Goal: Information Seeking & Learning: Learn about a topic

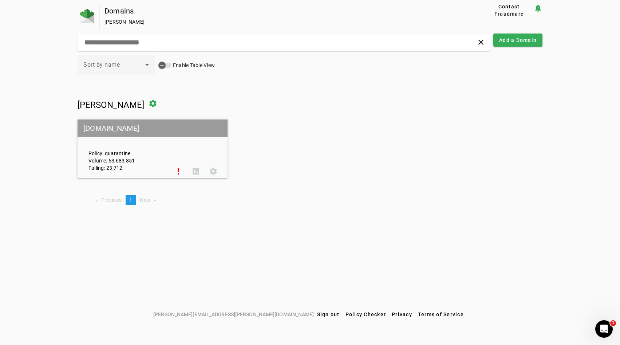
click at [151, 152] on div "Policy: quarantine Volume: 63,683,851 Failing: 23,712" at bounding box center [126, 148] width 87 height 45
click at [196, 172] on span at bounding box center [195, 170] width 17 height 17
click at [176, 168] on span at bounding box center [178, 170] width 17 height 17
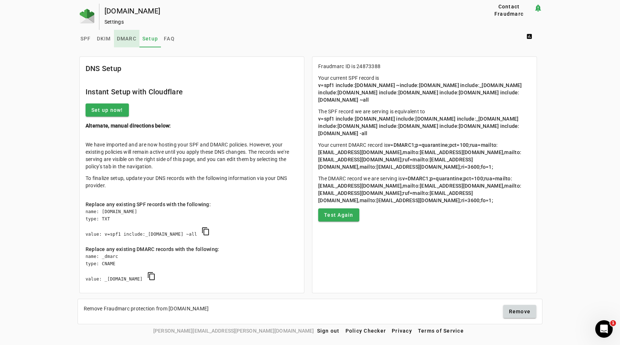
click at [127, 32] on span "DMARC" at bounding box center [127, 38] width 20 height 17
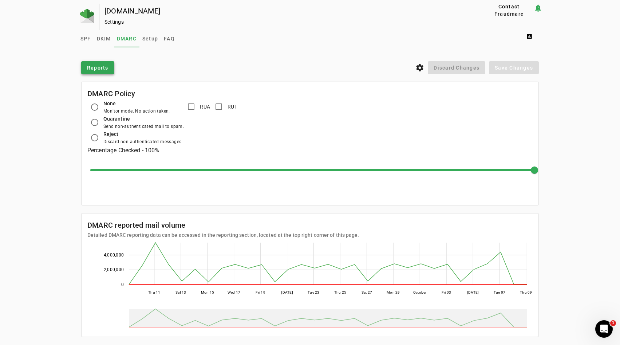
click at [104, 66] on span "Reports" at bounding box center [97, 67] width 21 height 7
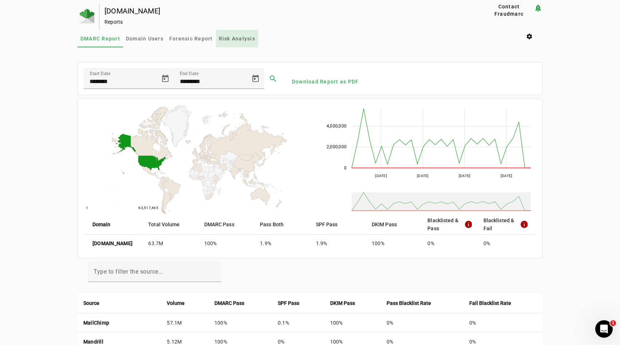
click at [228, 40] on span "Risk Analysis" at bounding box center [237, 38] width 36 height 5
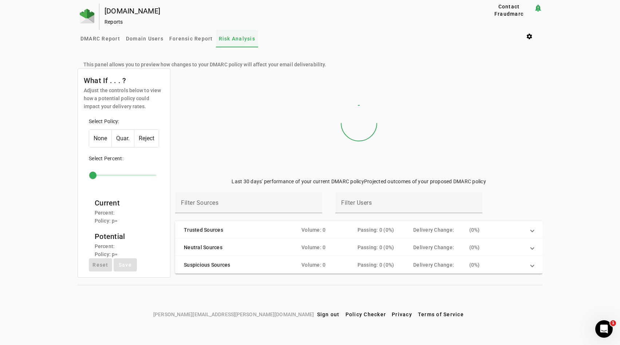
type input "***"
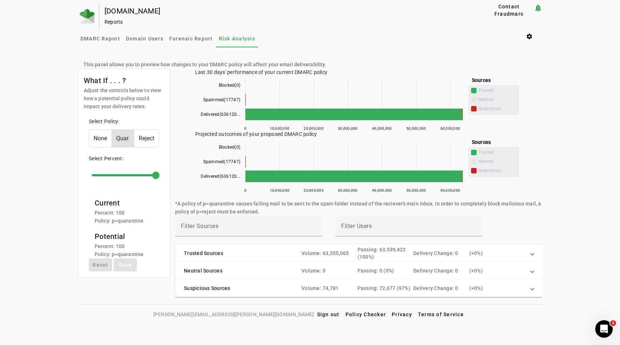
click at [219, 249] on mat-panel-title "Trusted Sources" at bounding box center [240, 253] width 112 height 15
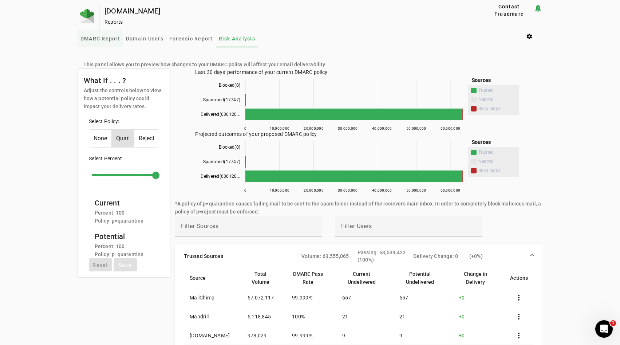
click at [117, 40] on span "DMARC Report" at bounding box center [100, 38] width 40 height 5
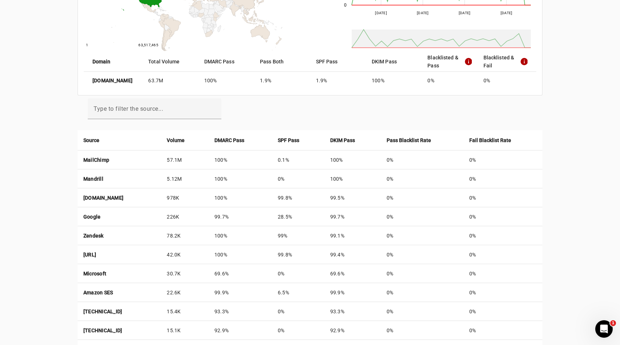
scroll to position [163, 0]
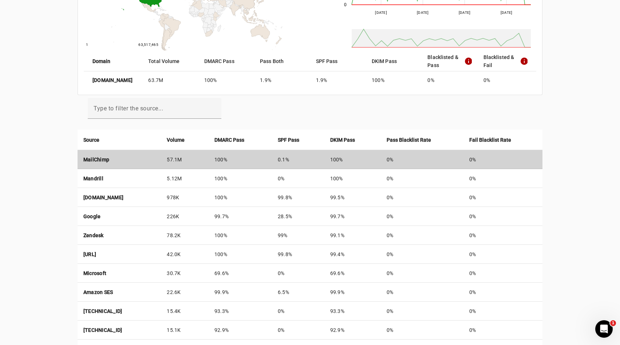
click at [272, 162] on td "100%" at bounding box center [239, 159] width 63 height 19
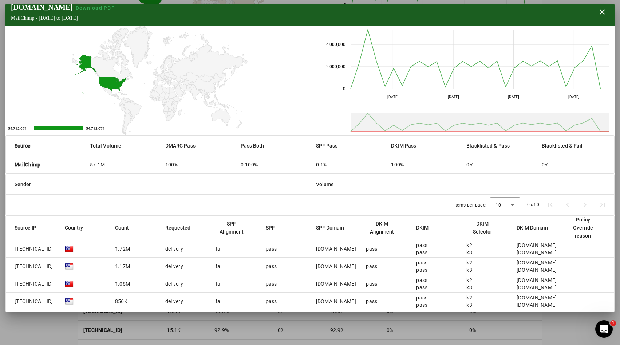
scroll to position [0, 0]
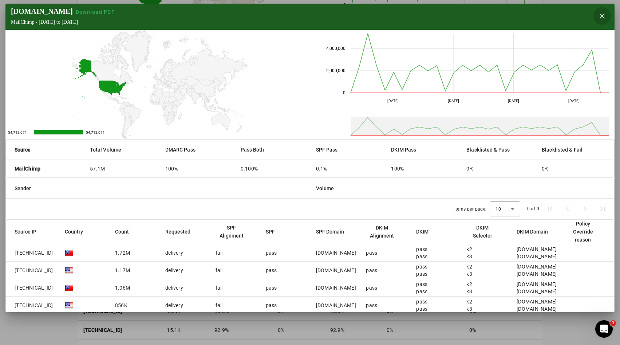
click at [600, 15] on span "button" at bounding box center [601, 15] width 17 height 17
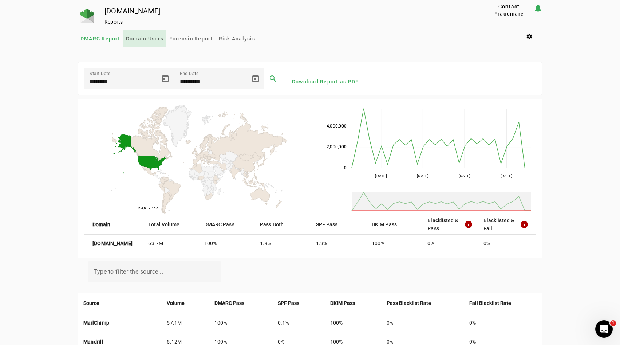
click at [149, 43] on span "Domain Users" at bounding box center [144, 38] width 37 height 17
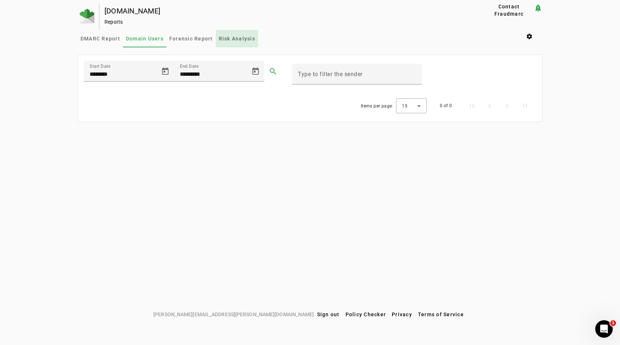
click at [223, 44] on span "Risk Analysis" at bounding box center [237, 38] width 36 height 17
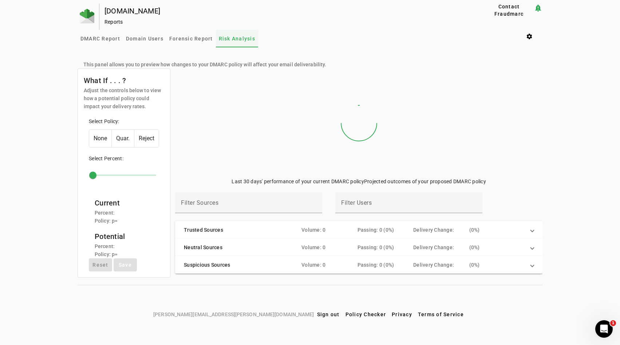
type input "***"
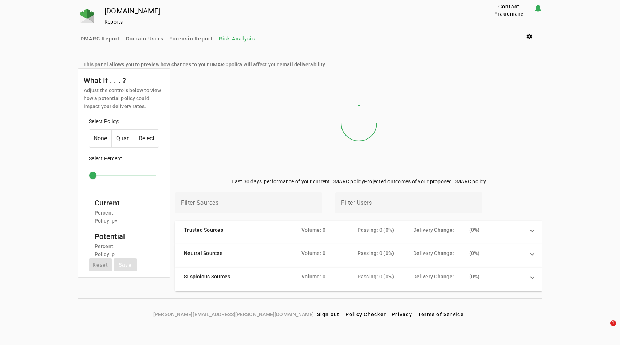
type input "***"
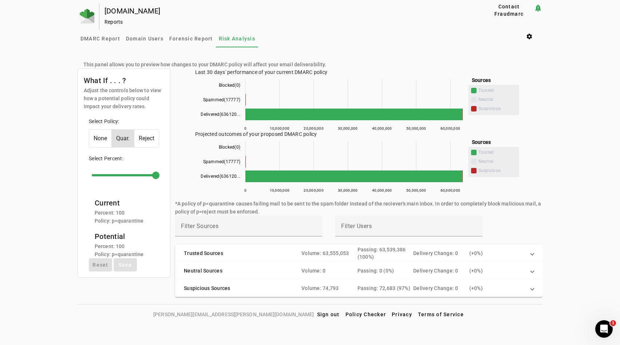
click at [309, 256] on mat-panel-description "Volume: 63,555,053 Passing: 63,539,386 (100%) Delivery Change: 0 ( + 0%)" at bounding box center [412, 253] width 223 height 15
